Goal: Task Accomplishment & Management: Use online tool/utility

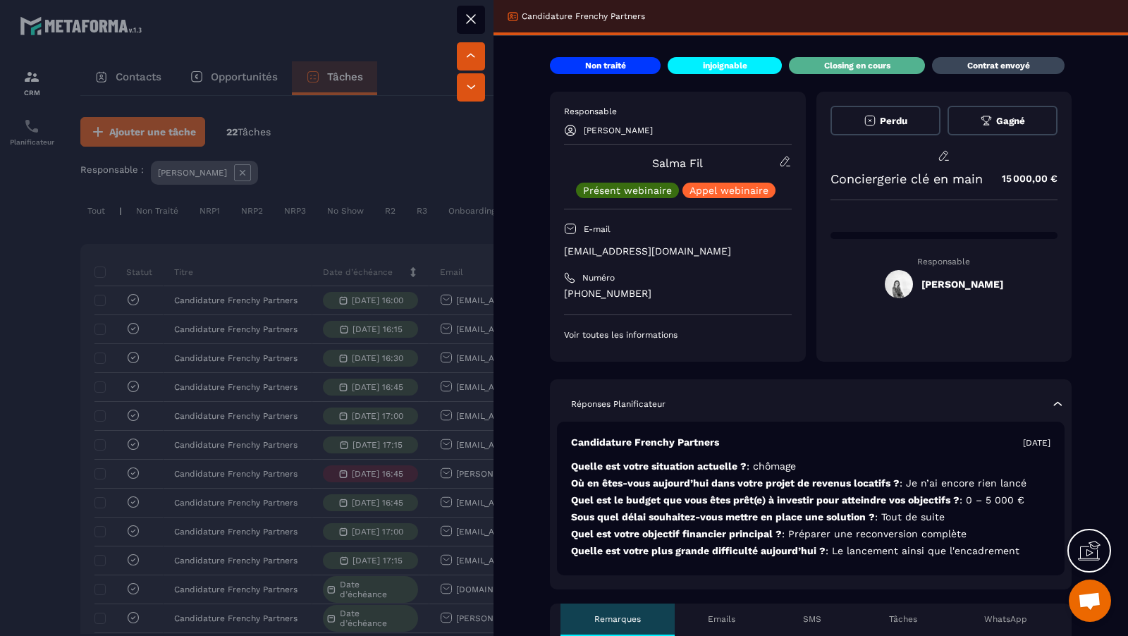
scroll to position [0, 429]
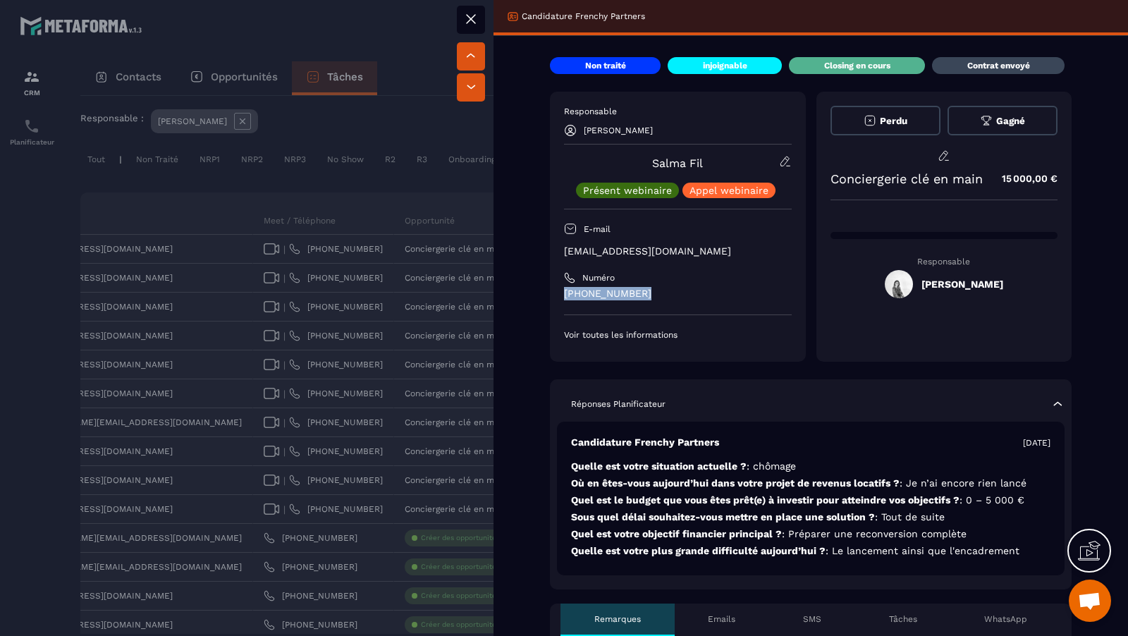
drag, startPoint x: 653, startPoint y: 299, endPoint x: 558, endPoint y: 297, distance: 95.9
click at [558, 297] on div "Responsable Kheira BELLAMINE Salma Fil Présent webinaire Appel webinaire E-mail…" at bounding box center [678, 227] width 256 height 270
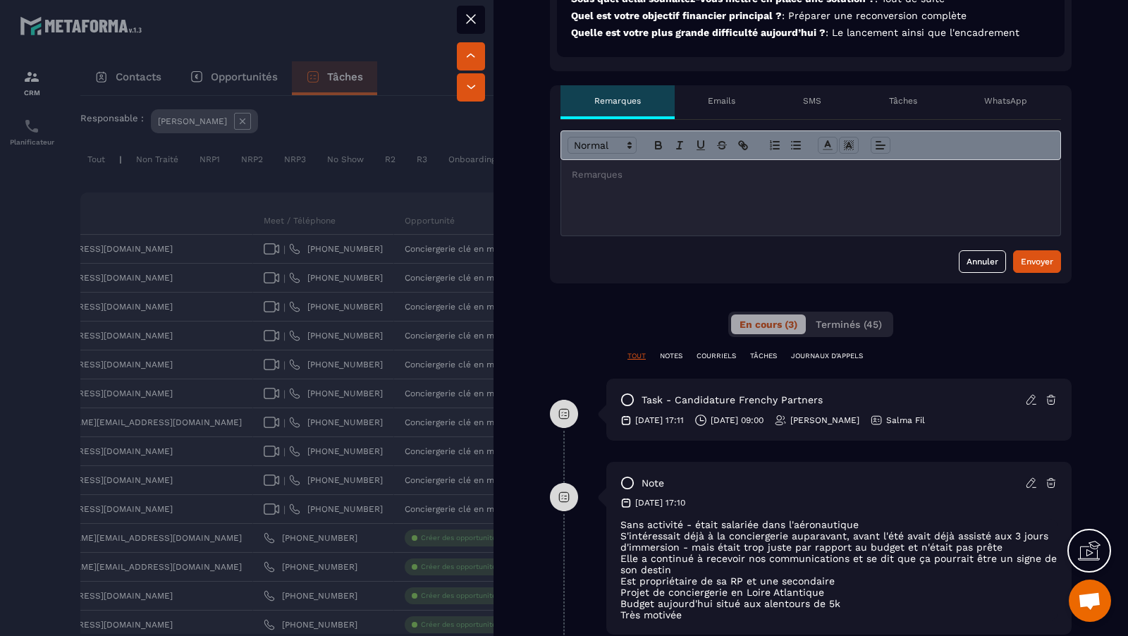
scroll to position [604, 0]
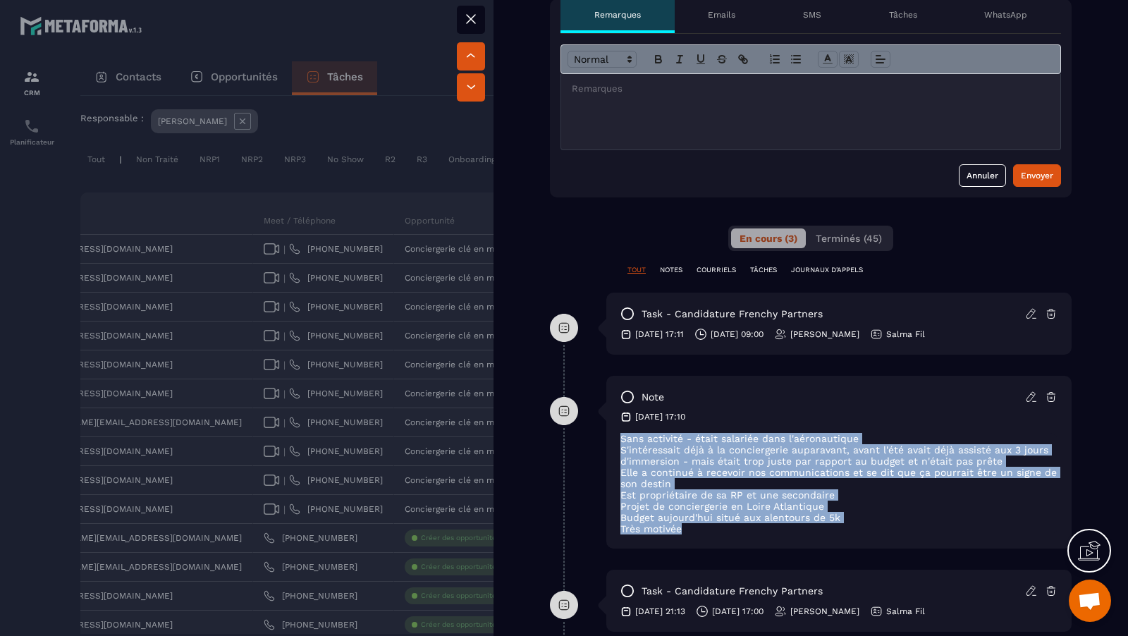
drag, startPoint x: 687, startPoint y: 524, endPoint x: 615, endPoint y: 434, distance: 115.4
click at [615, 434] on div "note 11/10/2025 17:10 Sans activité - était salariée dans l'aéronautique S'inté…" at bounding box center [838, 462] width 465 height 173
copy div "Sans activité - était salariée dans l'aéronautique S'intéressait déjà à la conc…"
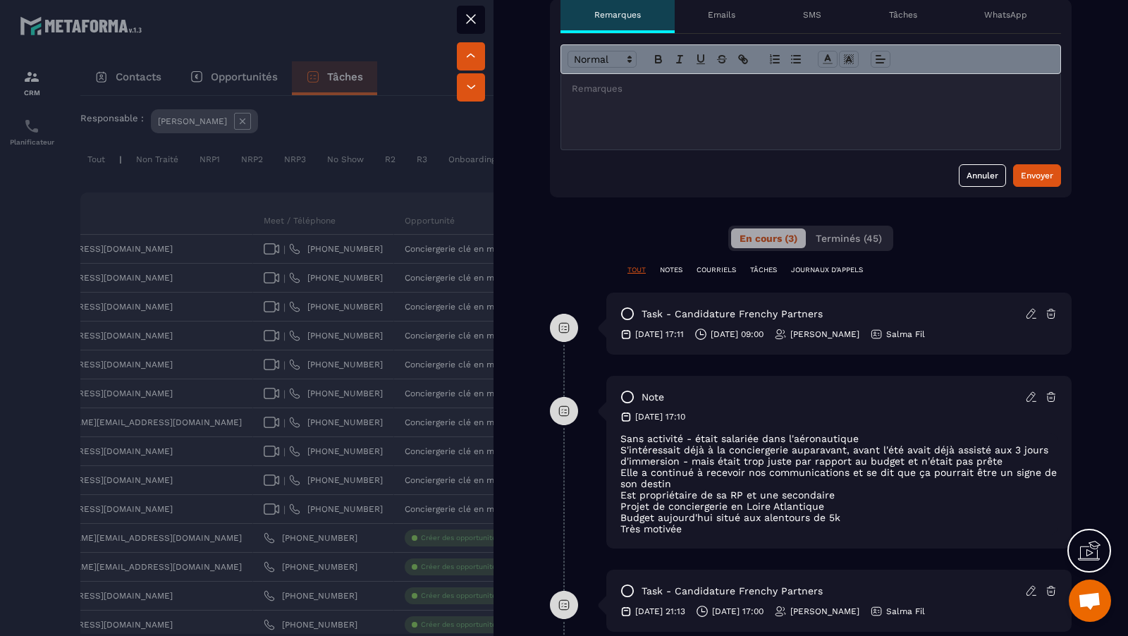
click at [276, 426] on div at bounding box center [564, 318] width 1128 height 636
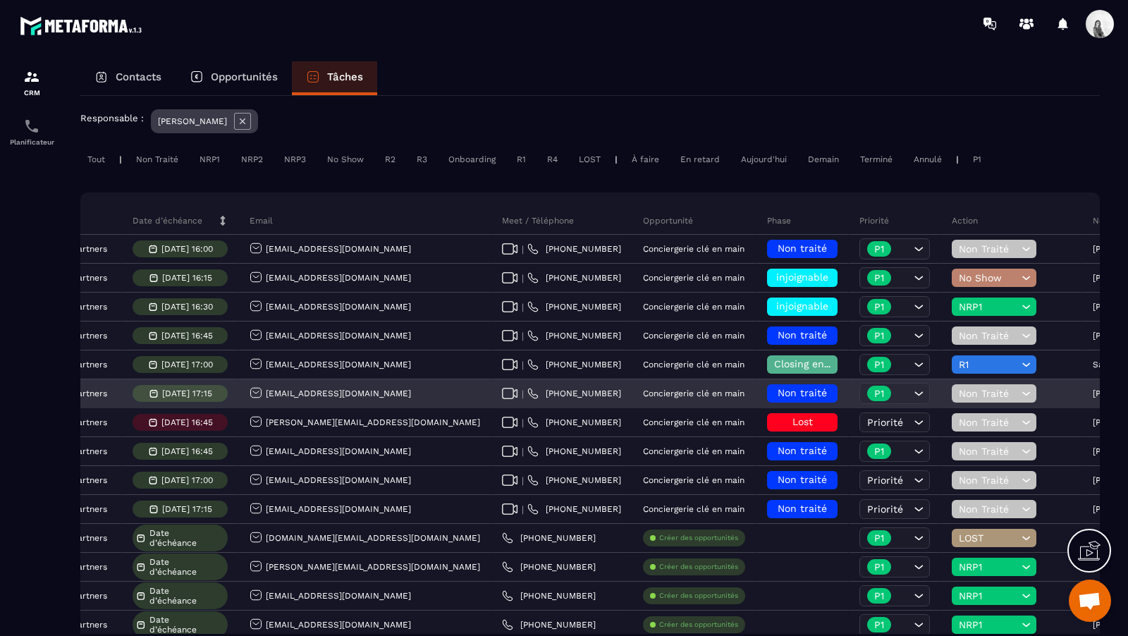
scroll to position [0, 429]
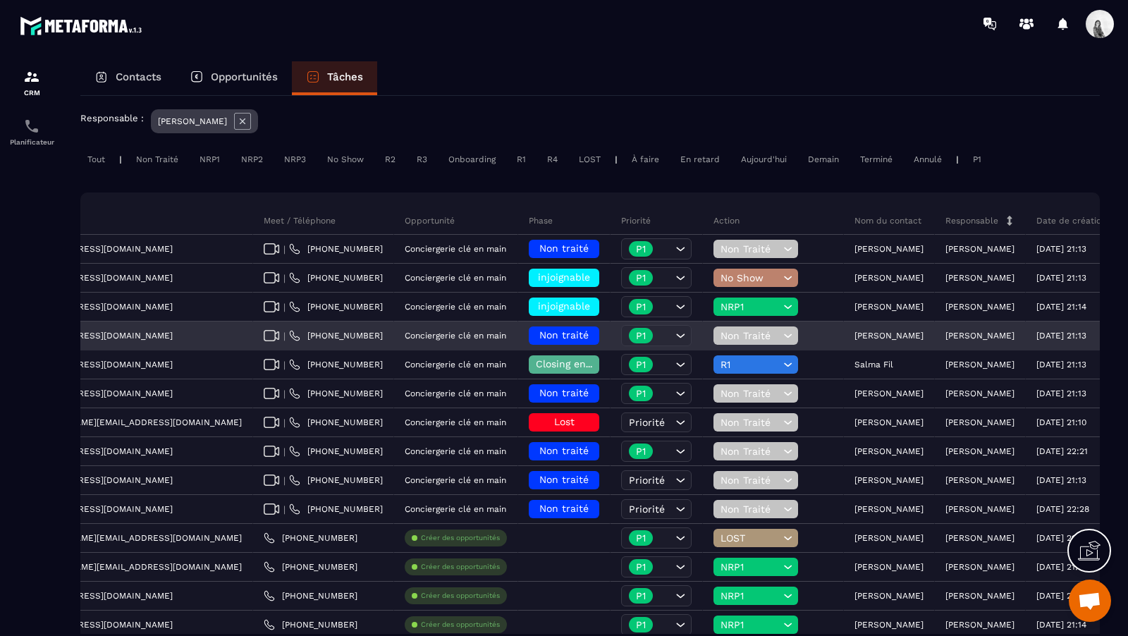
click at [529, 340] on div "Non traité" at bounding box center [564, 335] width 70 height 18
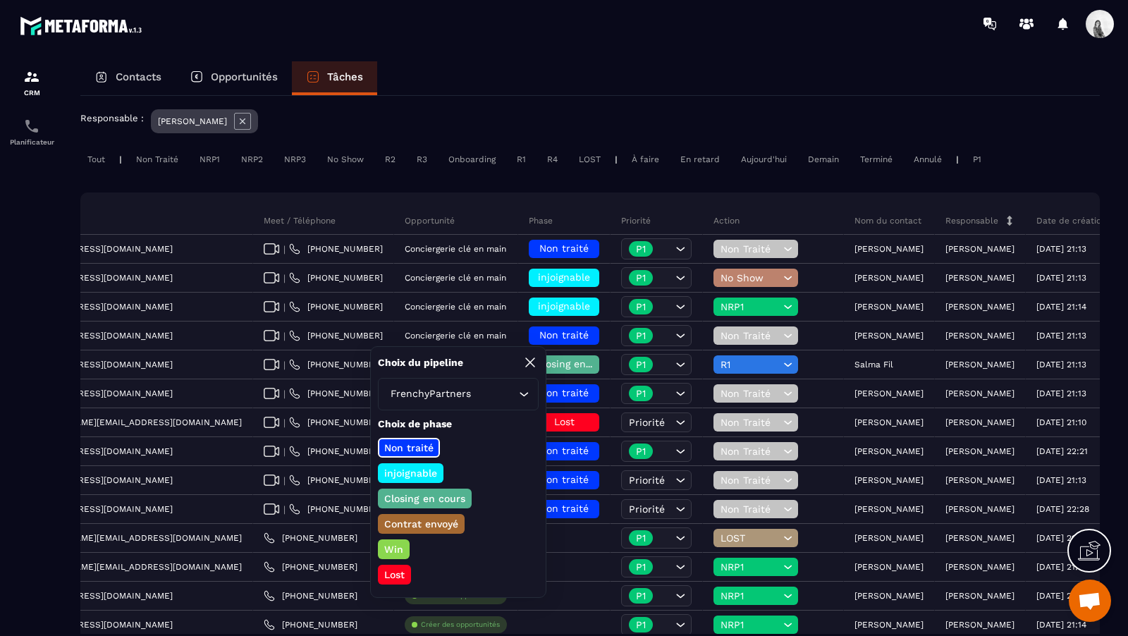
click at [419, 464] on div "injoignable" at bounding box center [411, 473] width 66 height 20
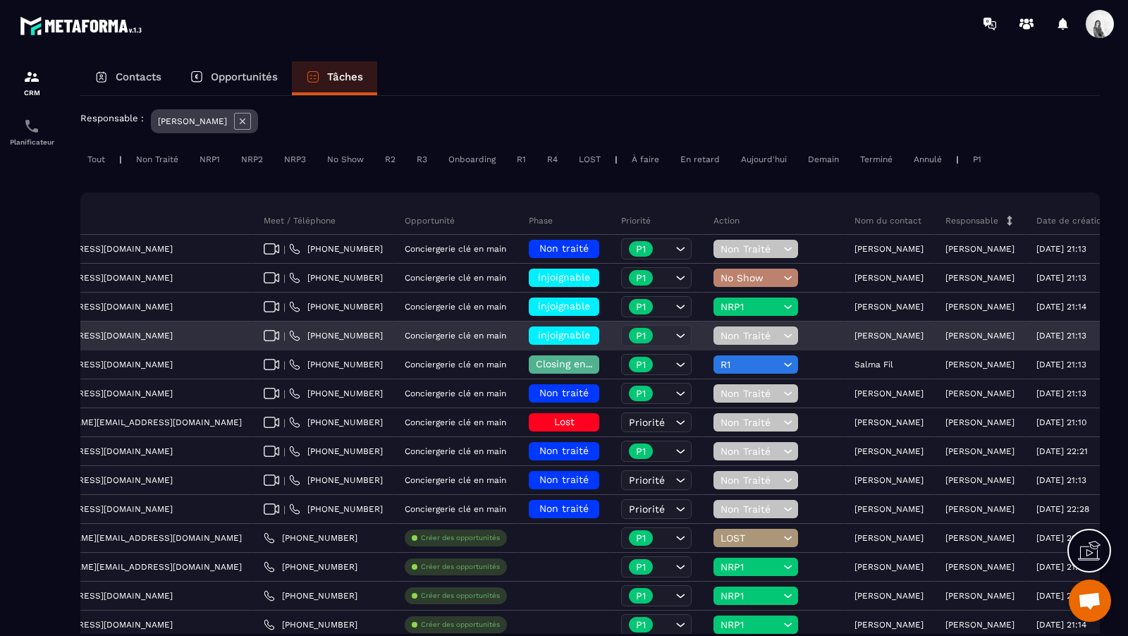
click at [720, 330] on span "Non Traité" at bounding box center [749, 335] width 59 height 11
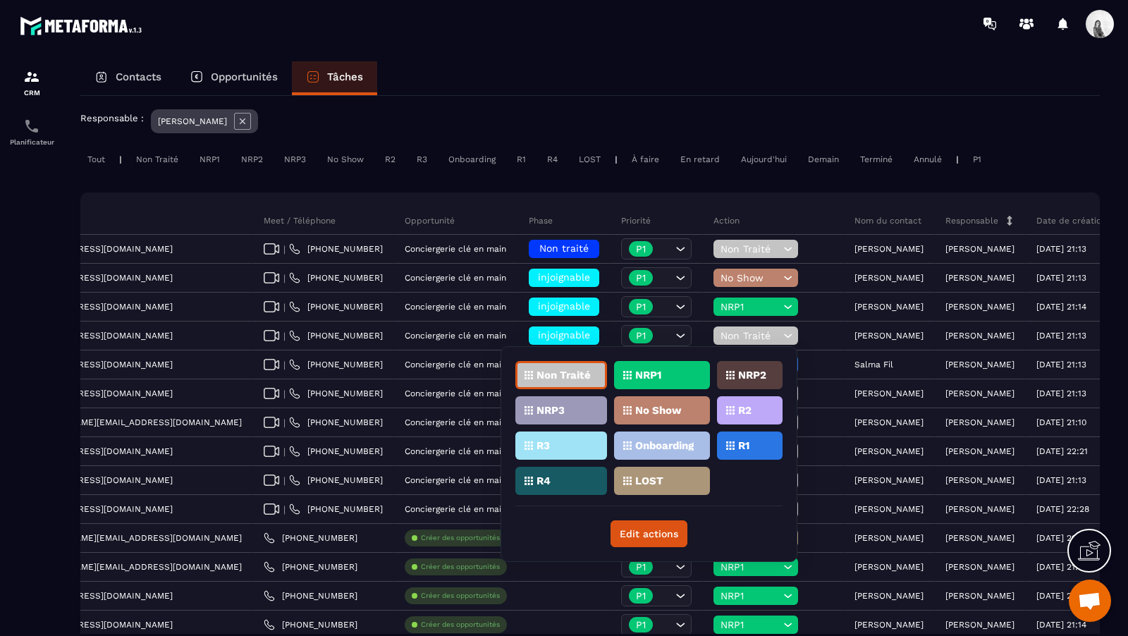
click at [659, 414] on div "No Show" at bounding box center [662, 410] width 96 height 28
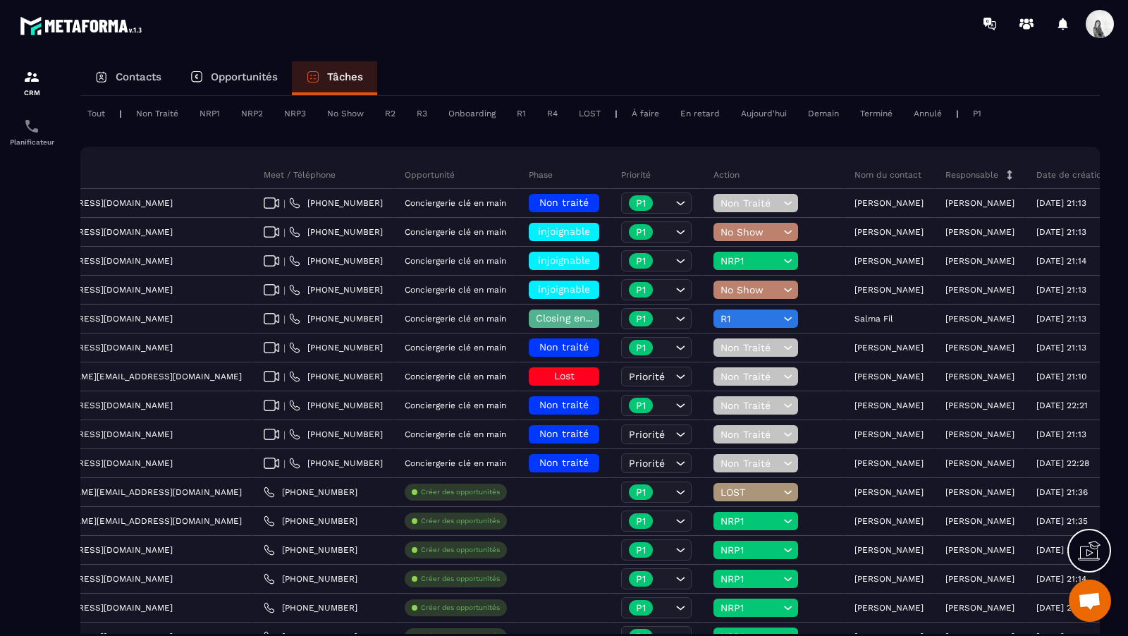
scroll to position [0, 0]
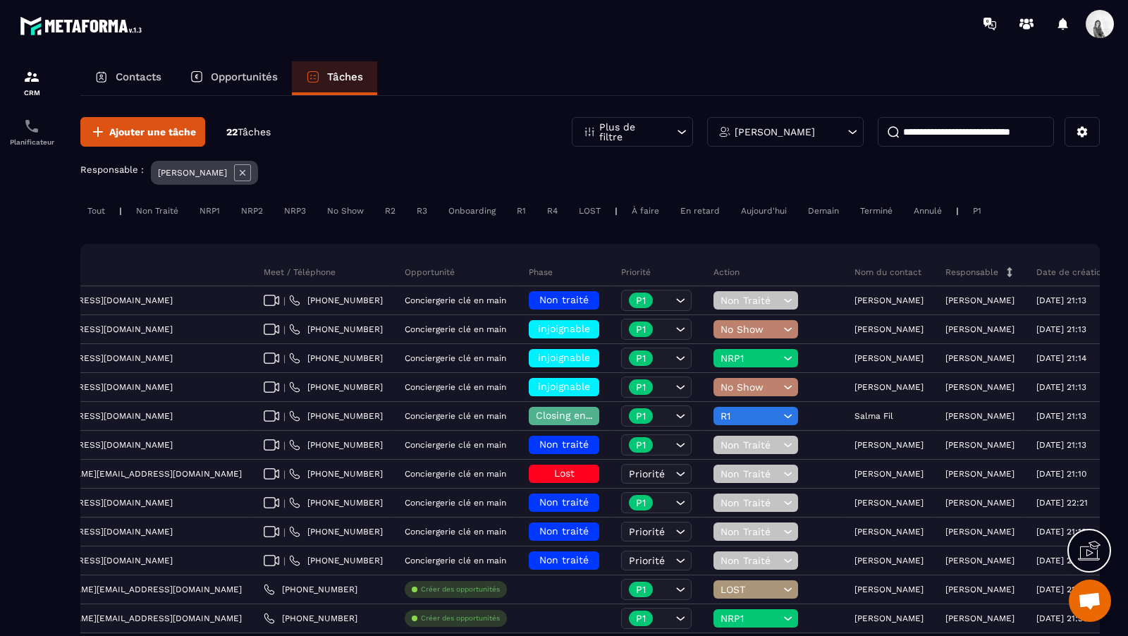
click at [234, 178] on icon at bounding box center [242, 172] width 17 height 17
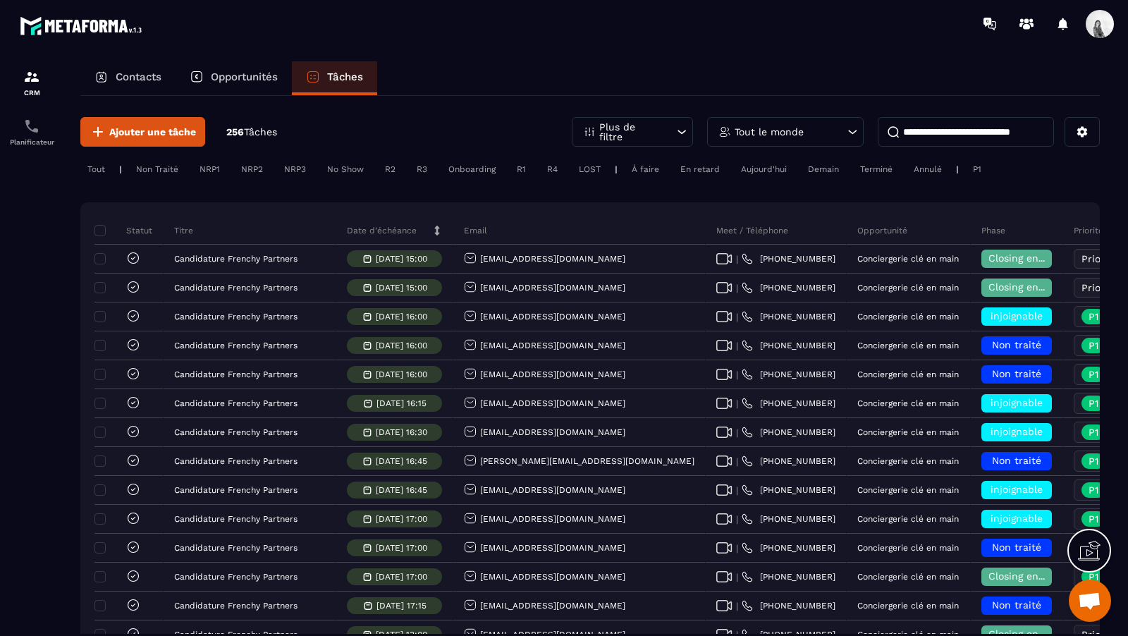
click at [1031, 134] on input at bounding box center [966, 132] width 176 height 30
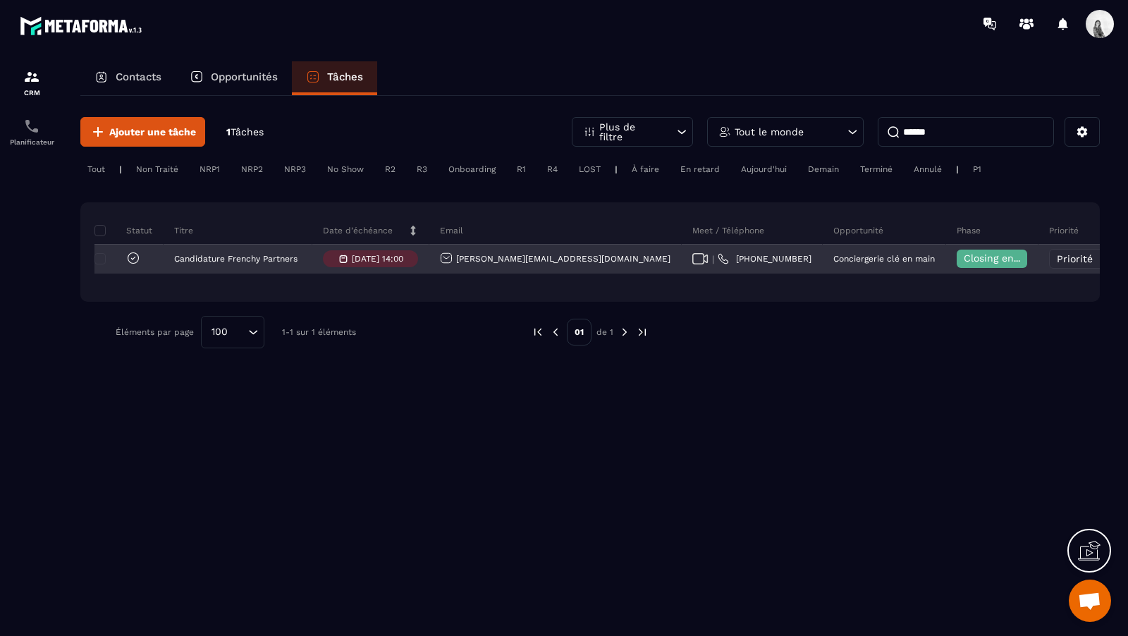
scroll to position [0, 395]
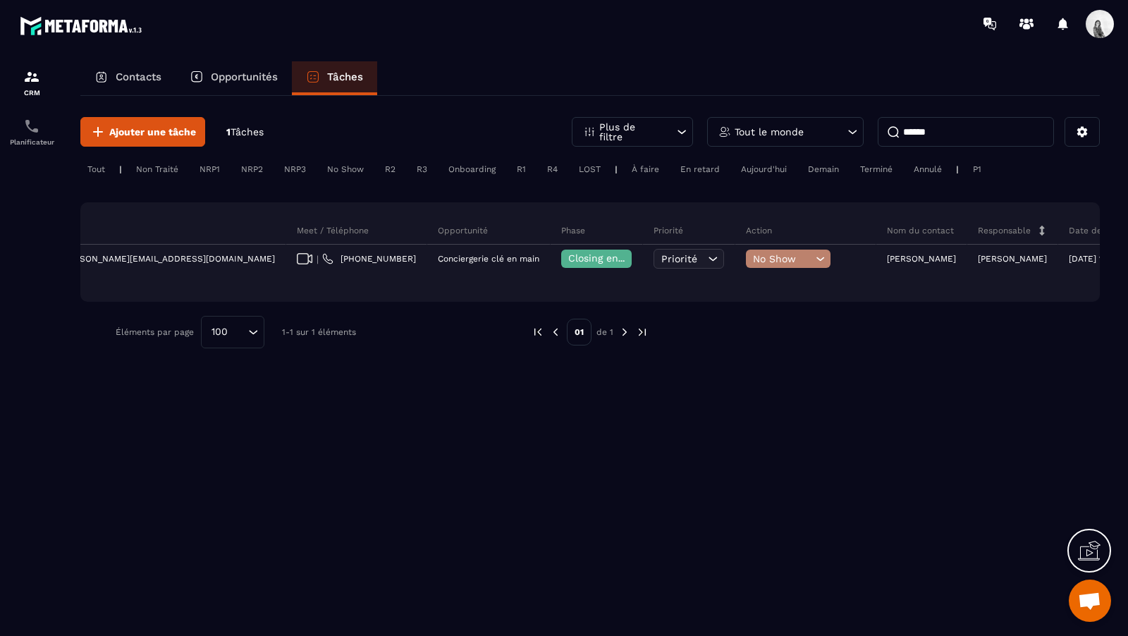
type input "******"
click at [870, 168] on div "Terminé" at bounding box center [876, 169] width 47 height 17
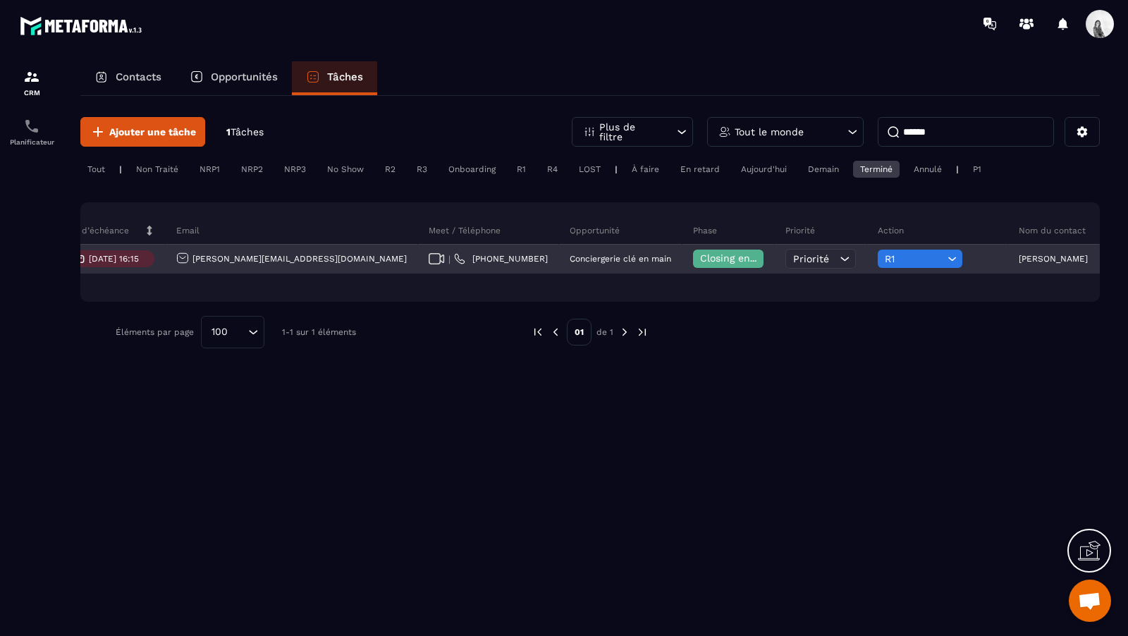
scroll to position [0, 381]
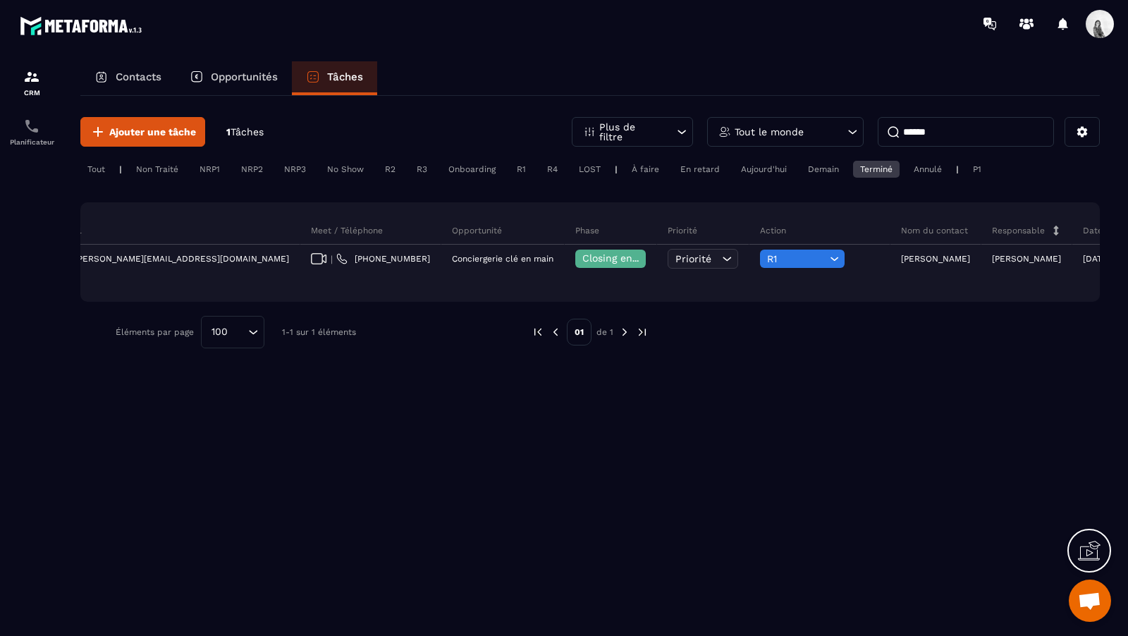
click at [855, 176] on div "Terminé" at bounding box center [876, 169] width 47 height 17
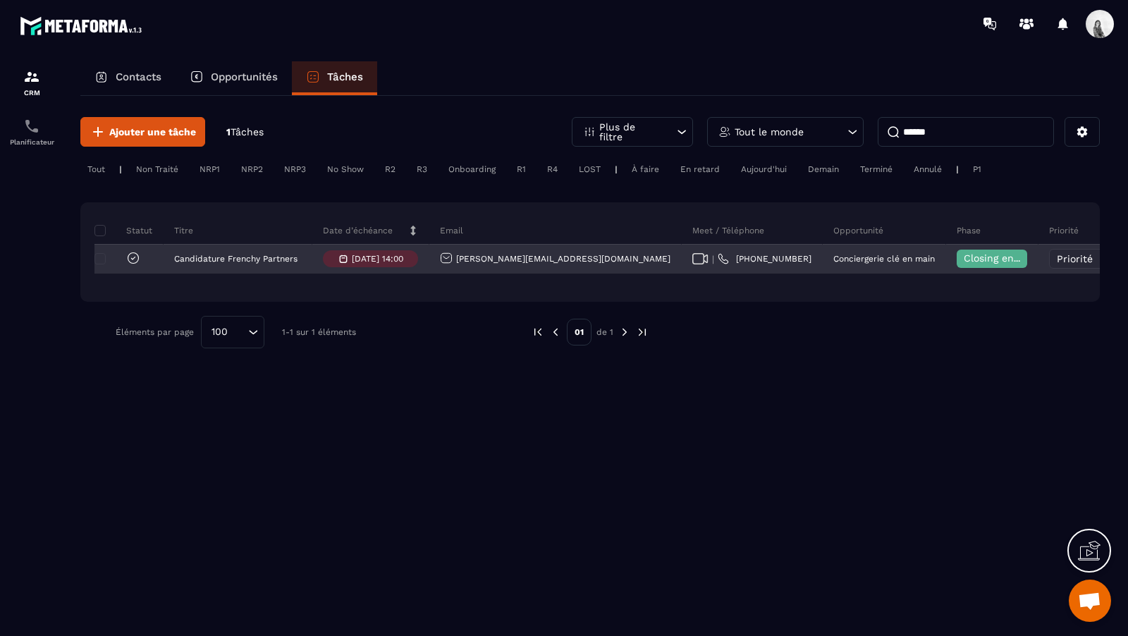
scroll to position [0, 395]
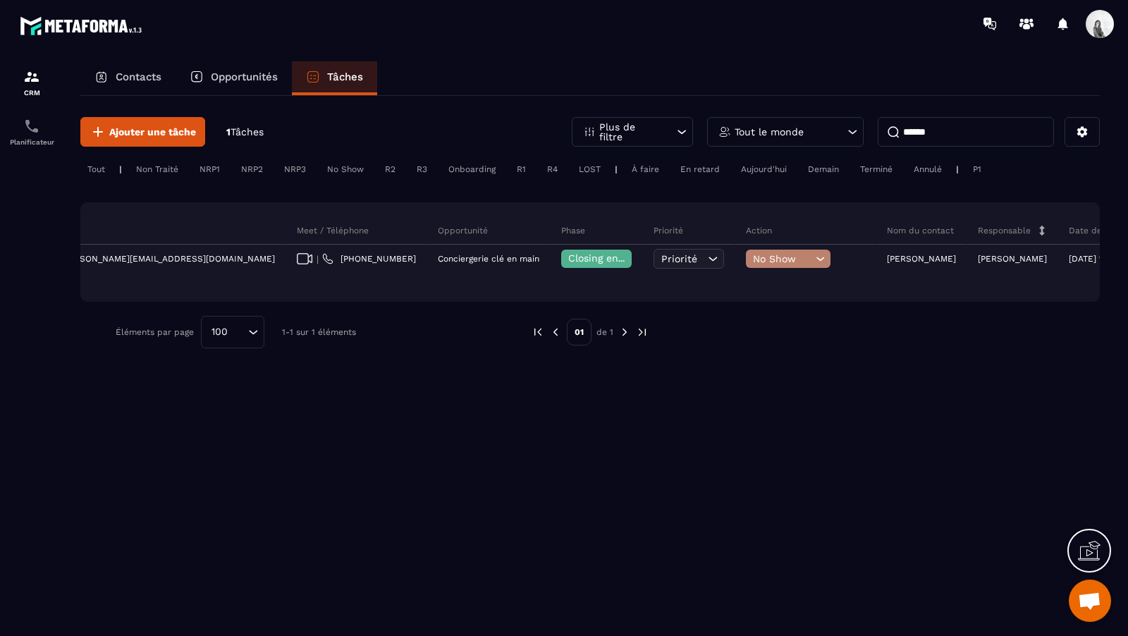
click at [947, 143] on input "******" at bounding box center [966, 132] width 176 height 30
click at [844, 142] on div "Tout le monde" at bounding box center [785, 132] width 156 height 30
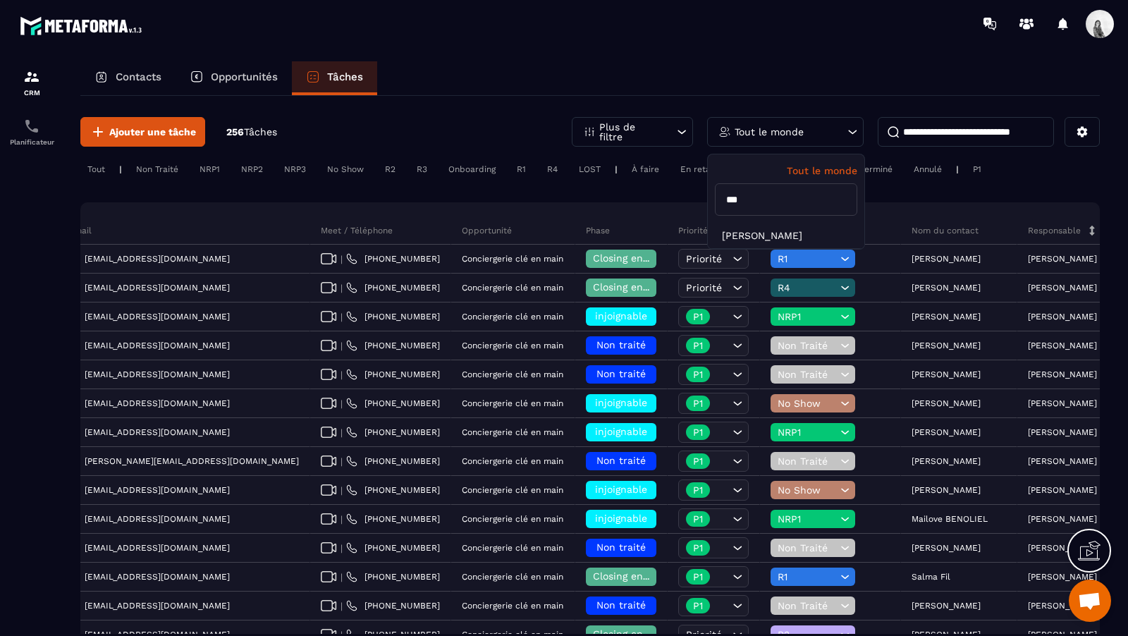
click at [831, 137] on div "Tout le monde" at bounding box center [785, 132] width 156 height 30
click at [813, 227] on li "[PERSON_NAME]" at bounding box center [786, 236] width 156 height 26
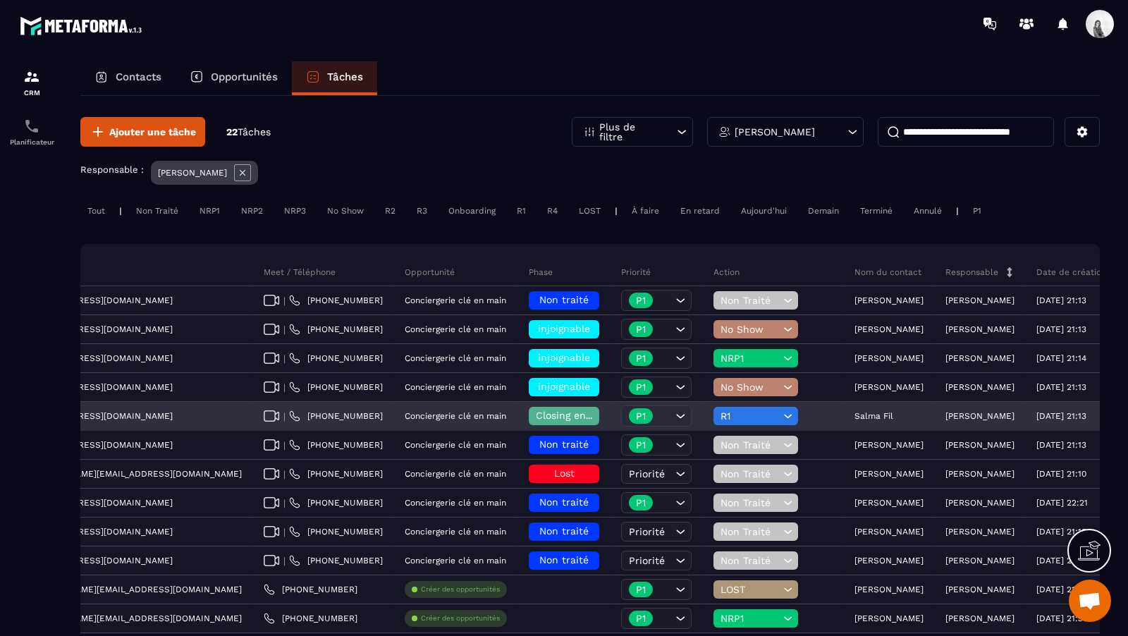
scroll to position [0, 0]
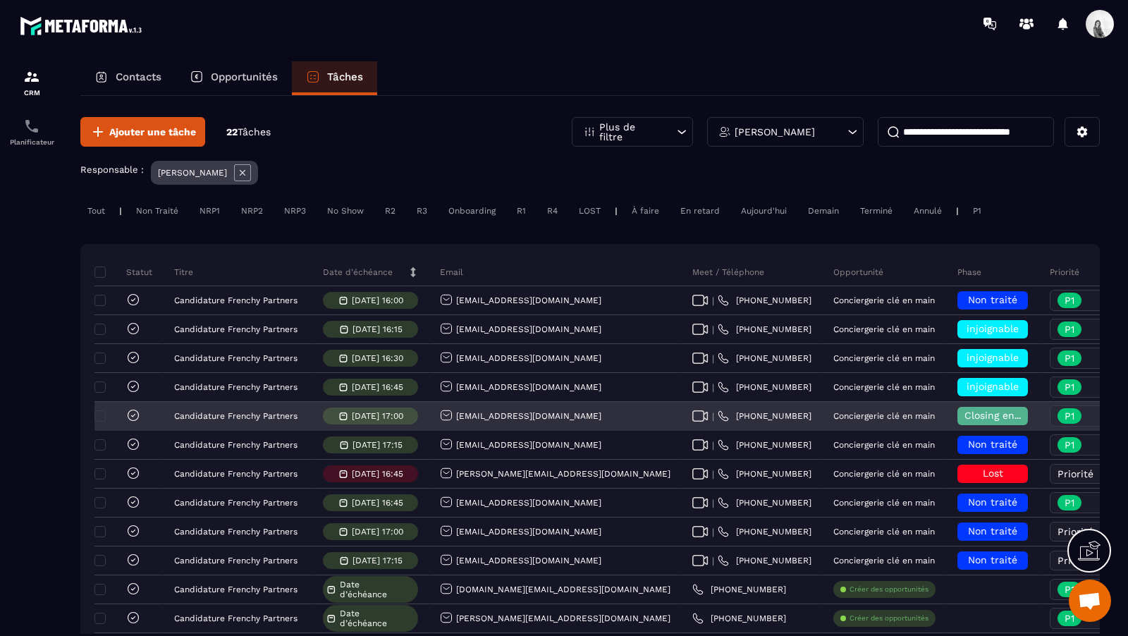
click at [133, 414] on icon at bounding box center [133, 415] width 14 height 14
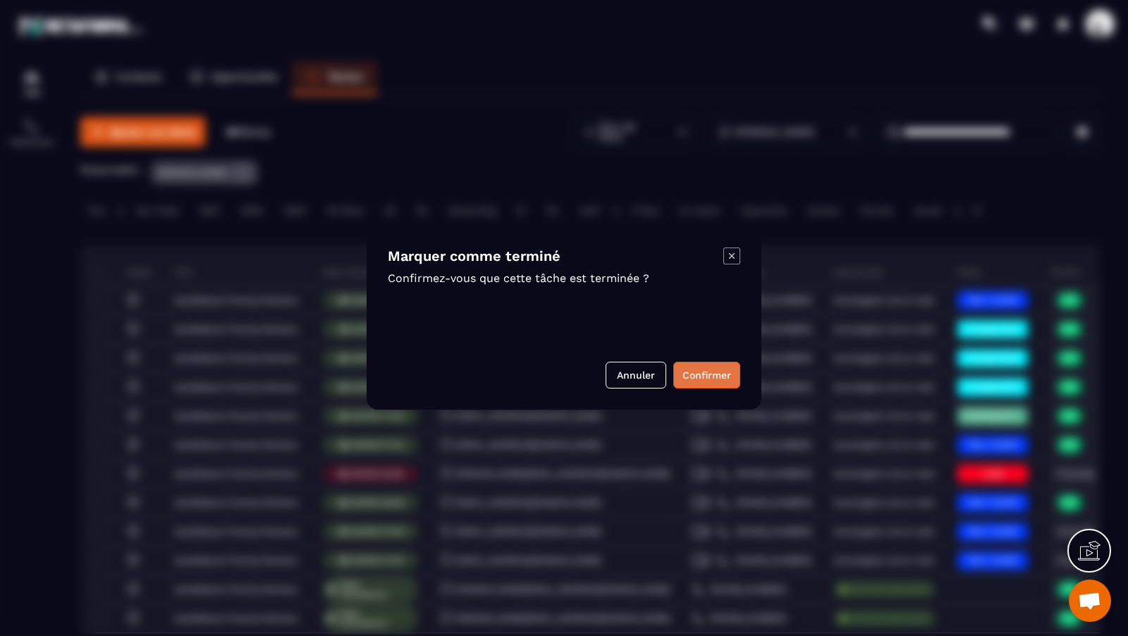
click at [698, 373] on button "Confirmer" at bounding box center [706, 375] width 67 height 27
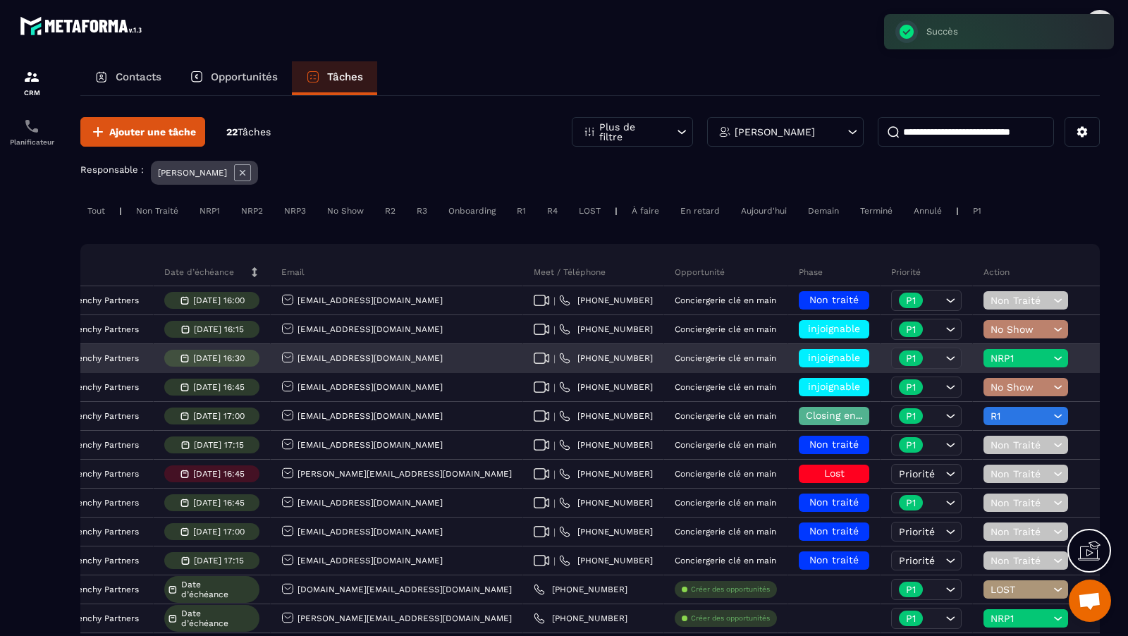
scroll to position [0, 429]
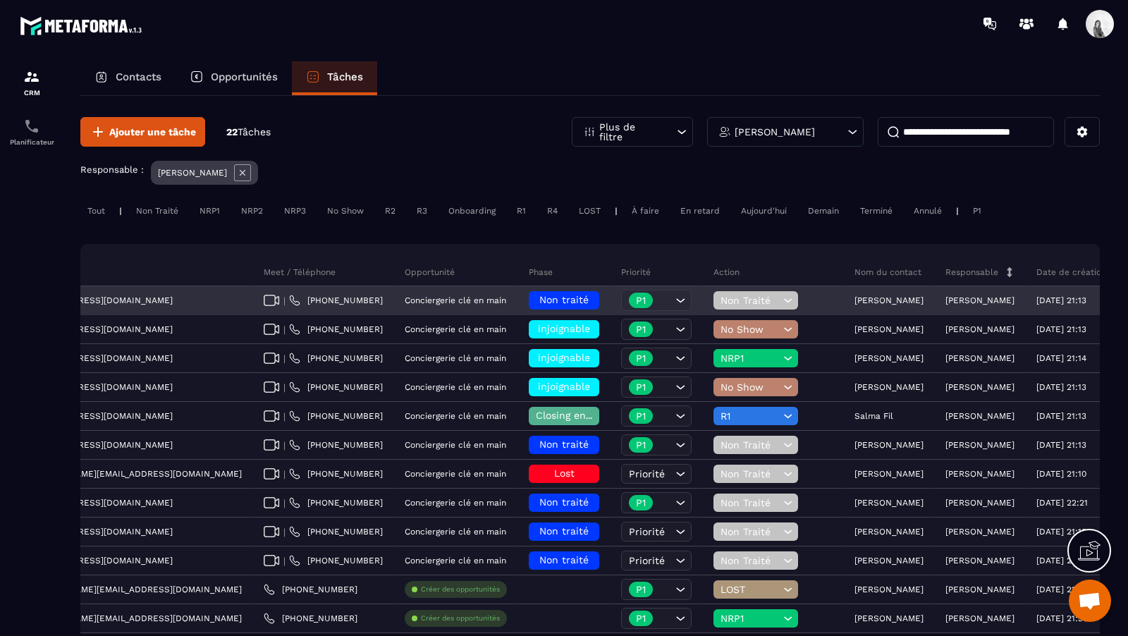
click at [539, 304] on span "Non traité" at bounding box center [563, 299] width 49 height 11
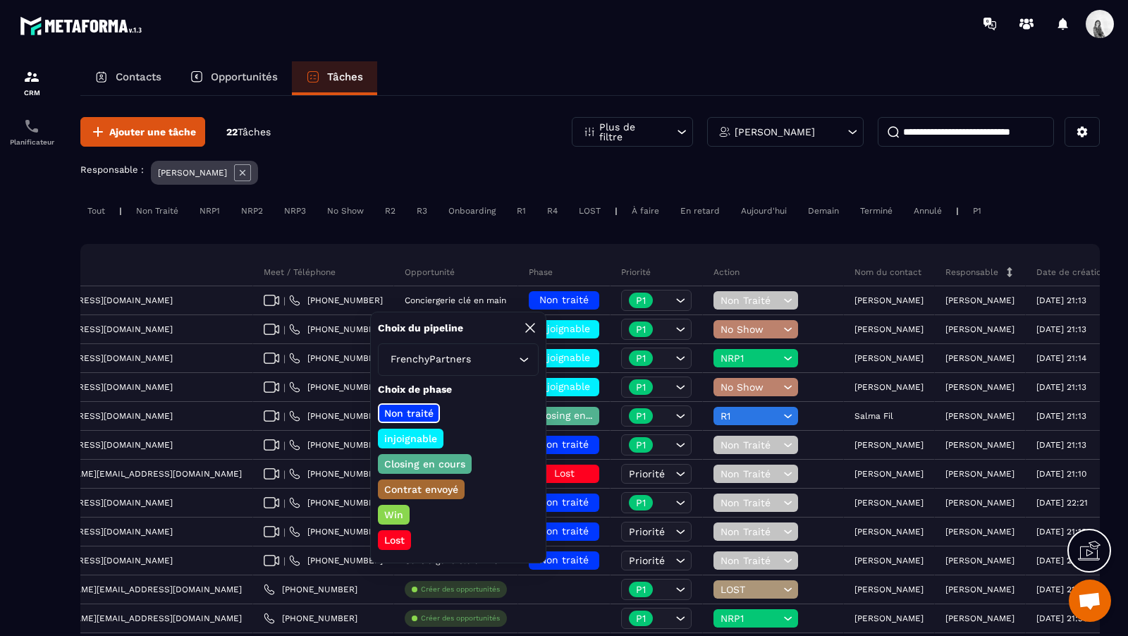
click at [513, 231] on div "Ajouter une tâche 22 Tâches Plus de filtre Eden LECOURT Responsable : Eden LECO…" at bounding box center [589, 557] width 1019 height 922
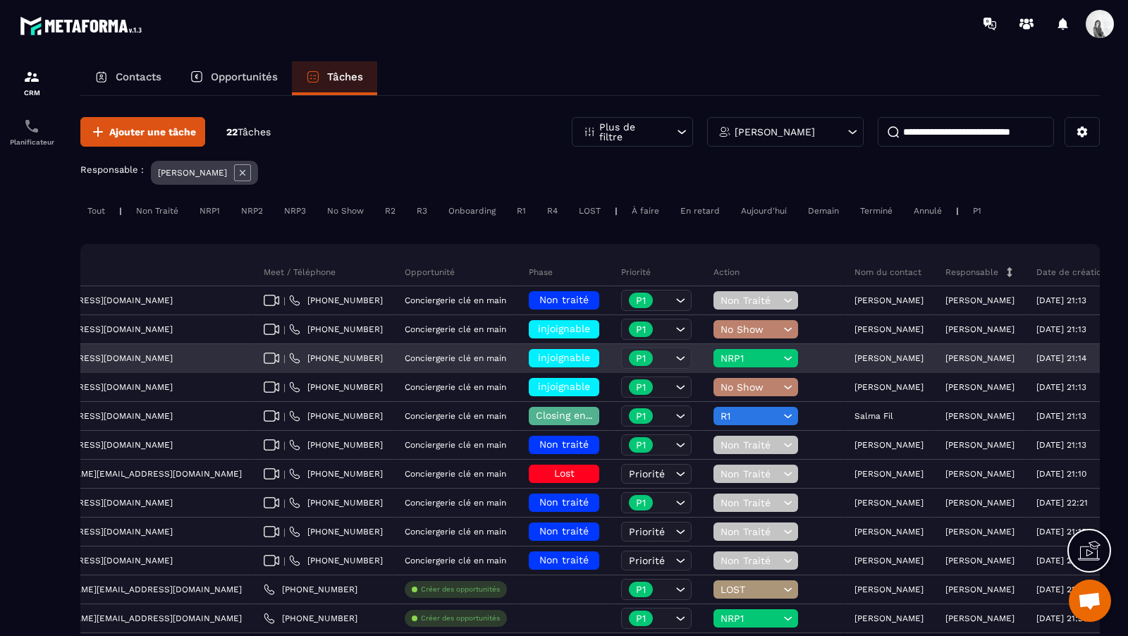
click at [720, 357] on span "NRP1" at bounding box center [749, 357] width 59 height 11
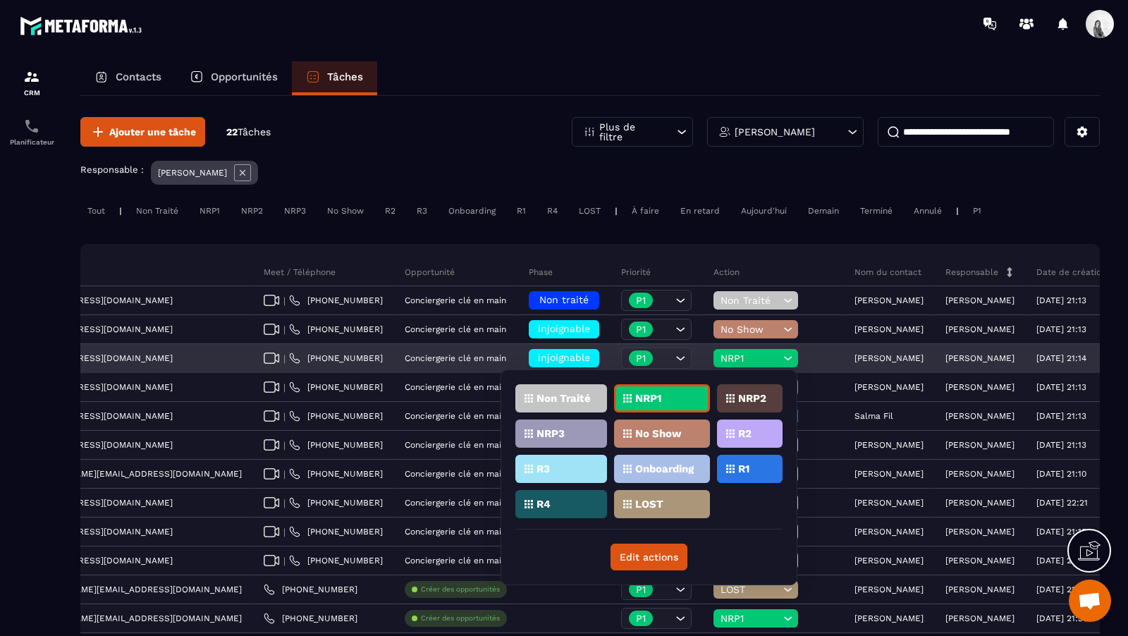
click at [538, 355] on span "injoignable" at bounding box center [564, 357] width 52 height 11
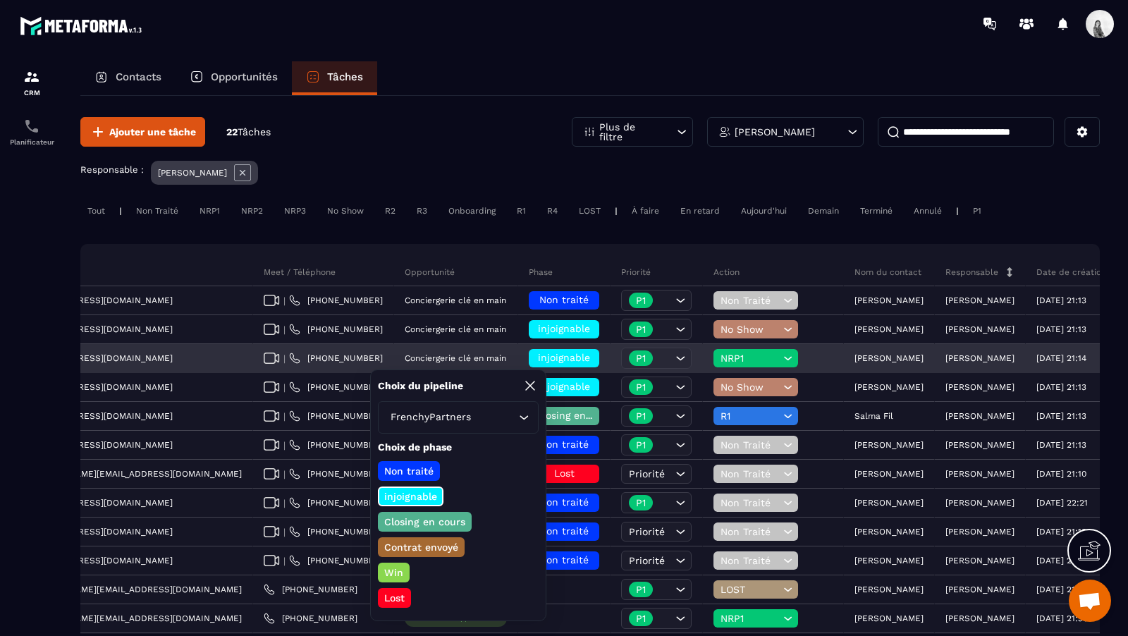
click at [720, 356] on span "NRP1" at bounding box center [749, 357] width 59 height 11
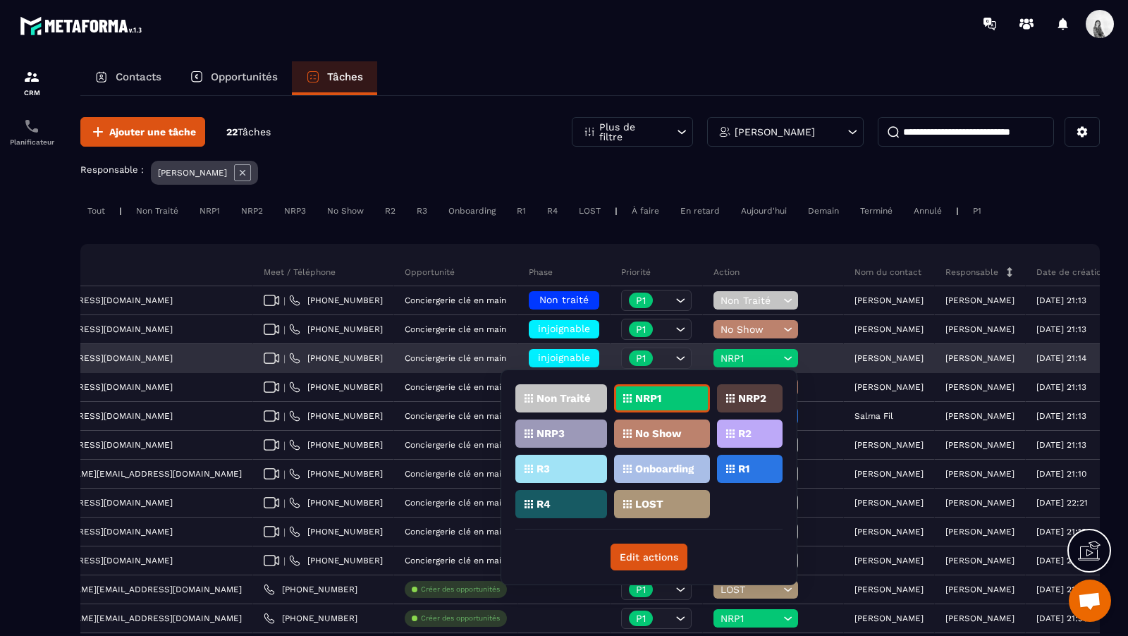
click at [720, 356] on span "NRP1" at bounding box center [749, 357] width 59 height 11
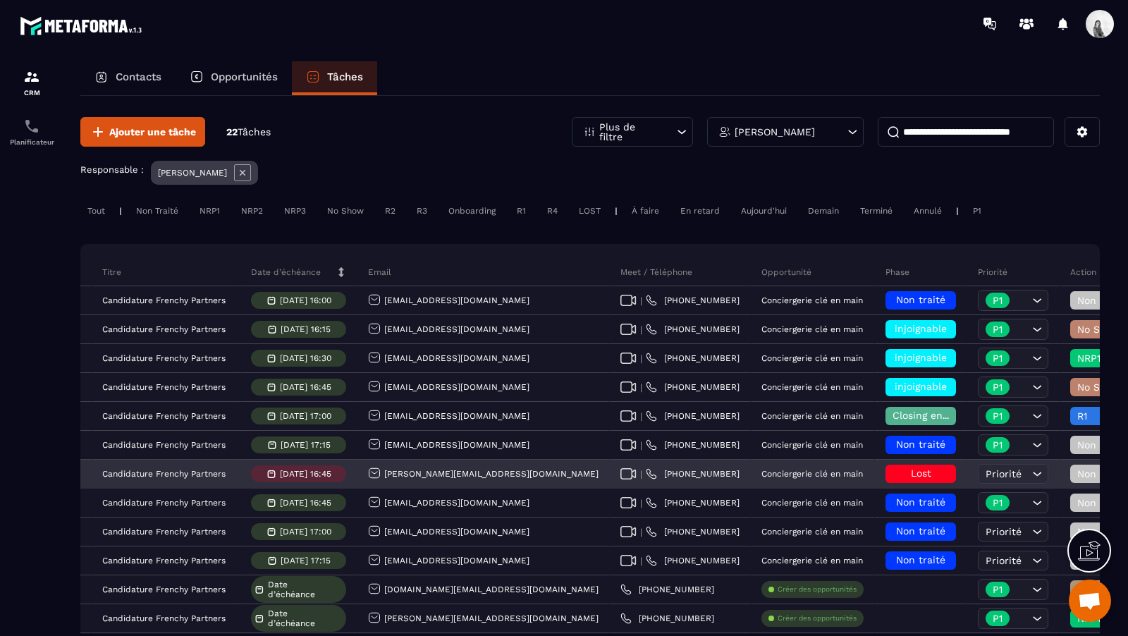
scroll to position [0, 0]
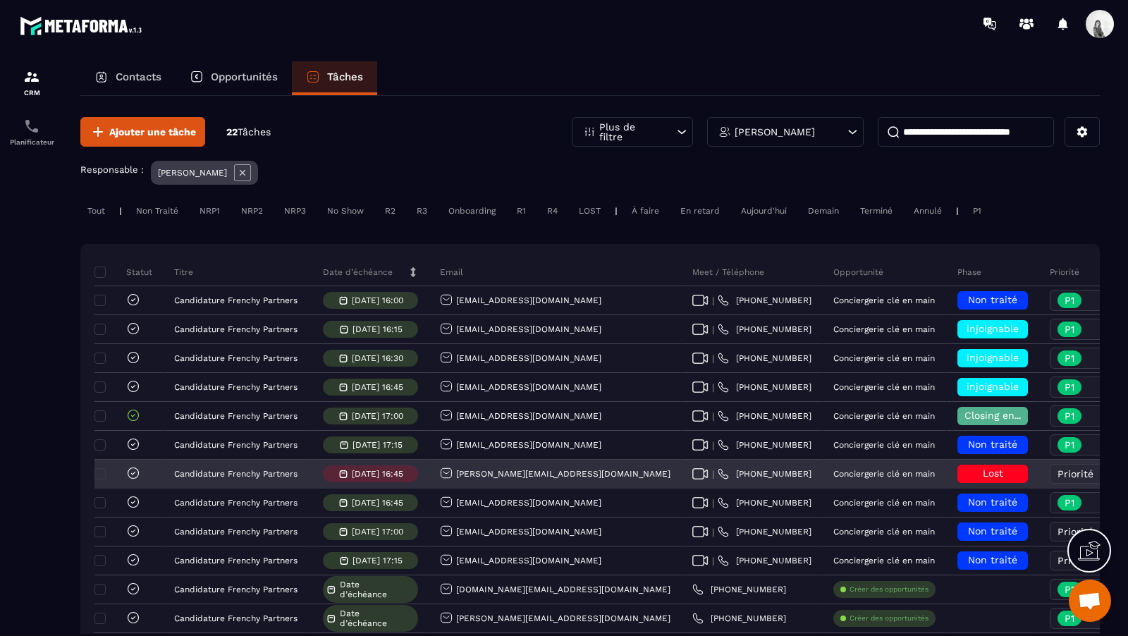
click at [136, 468] on icon at bounding box center [133, 473] width 14 height 14
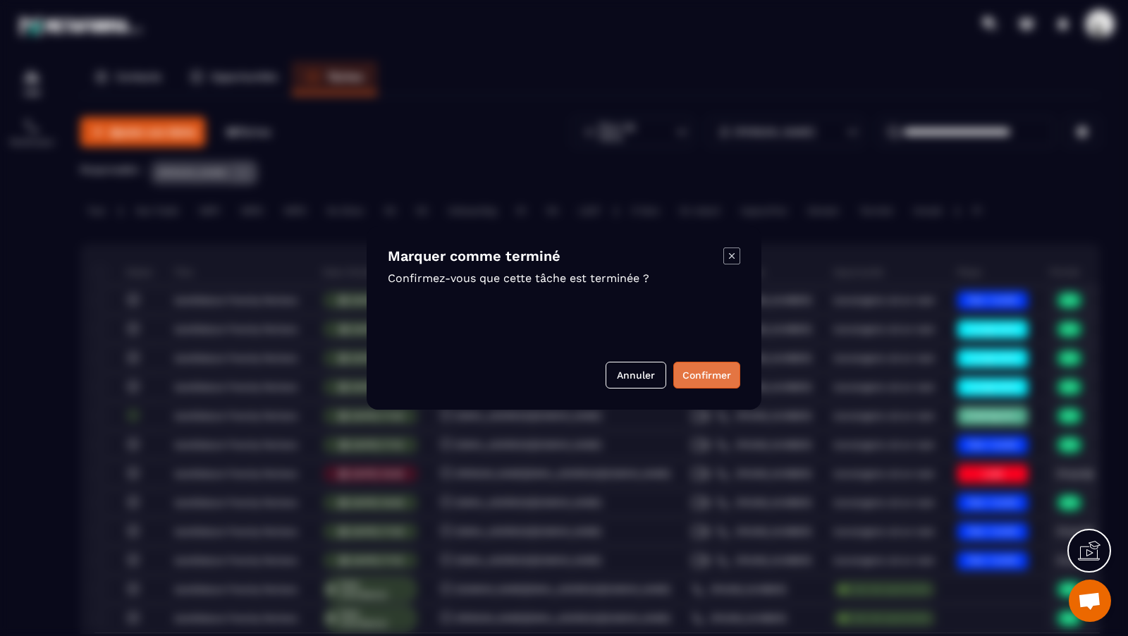
click at [715, 373] on button "Confirmer" at bounding box center [706, 375] width 67 height 27
